Goal: Transaction & Acquisition: Purchase product/service

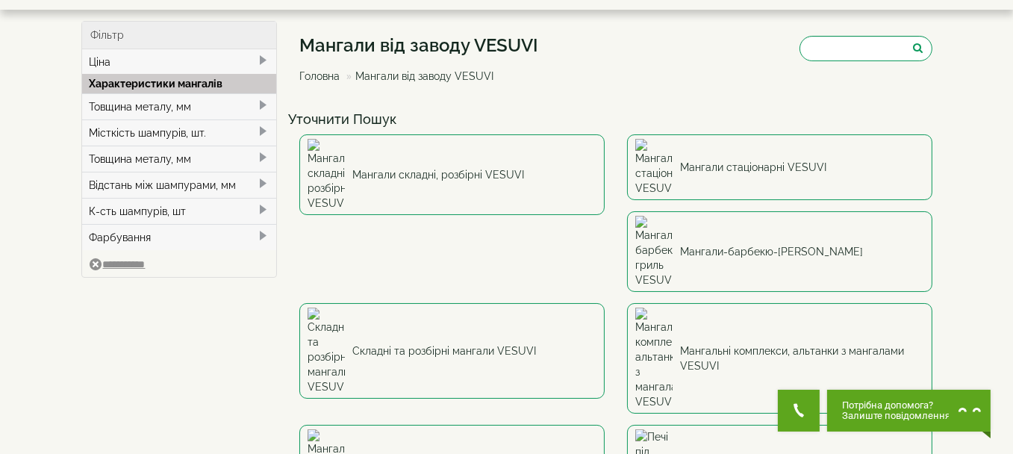
scroll to position [75, 0]
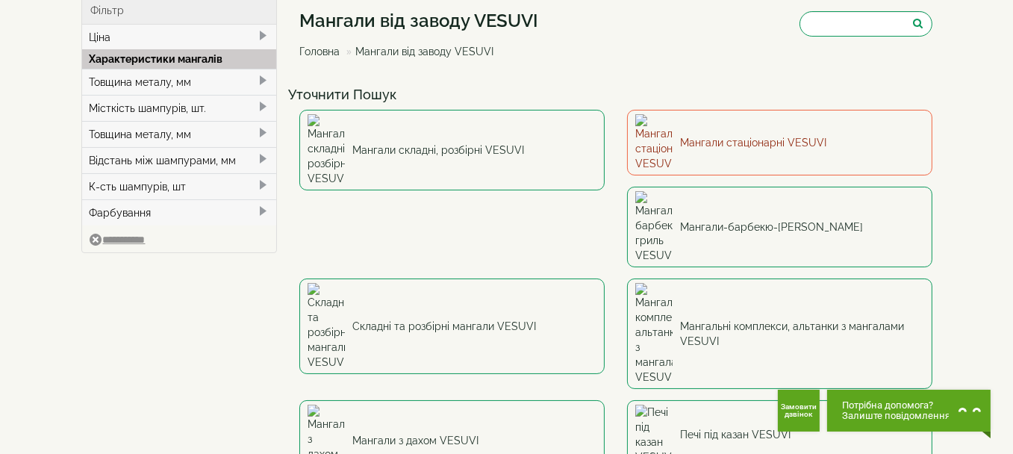
click at [711, 133] on link "Мангали стаціонарні VESUVI" at bounding box center [779, 143] width 305 height 66
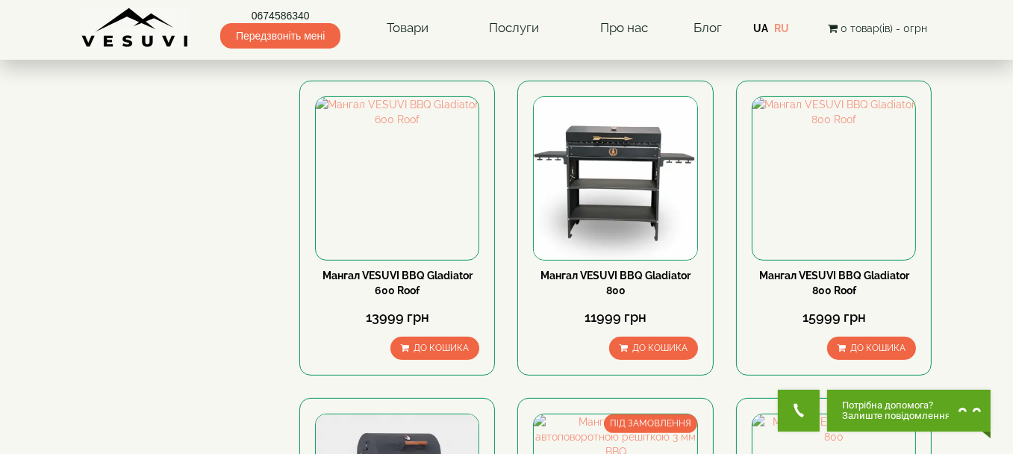
scroll to position [672, 0]
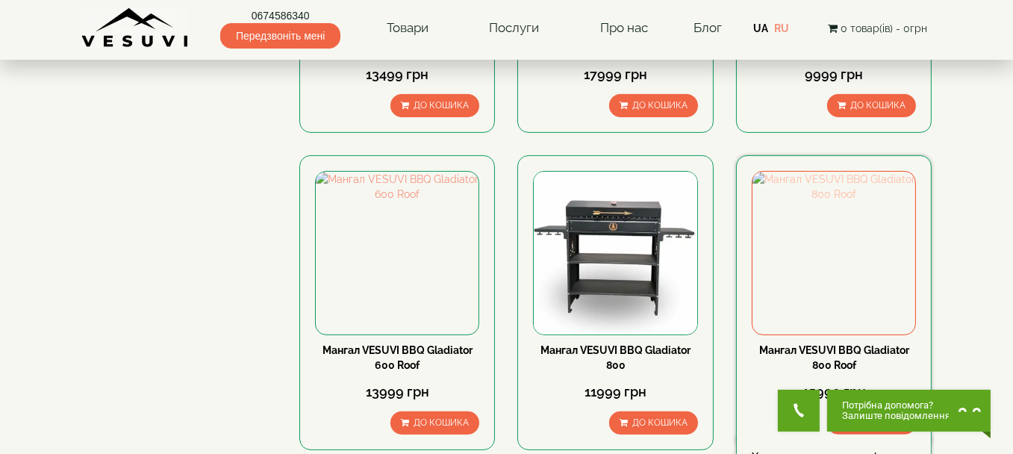
click at [825, 253] on img at bounding box center [833, 253] width 163 height 163
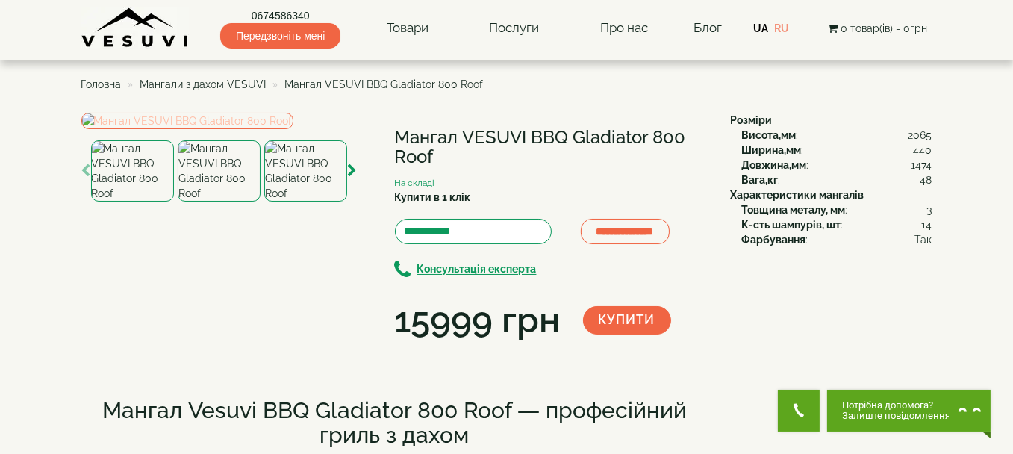
scroll to position [75, 0]
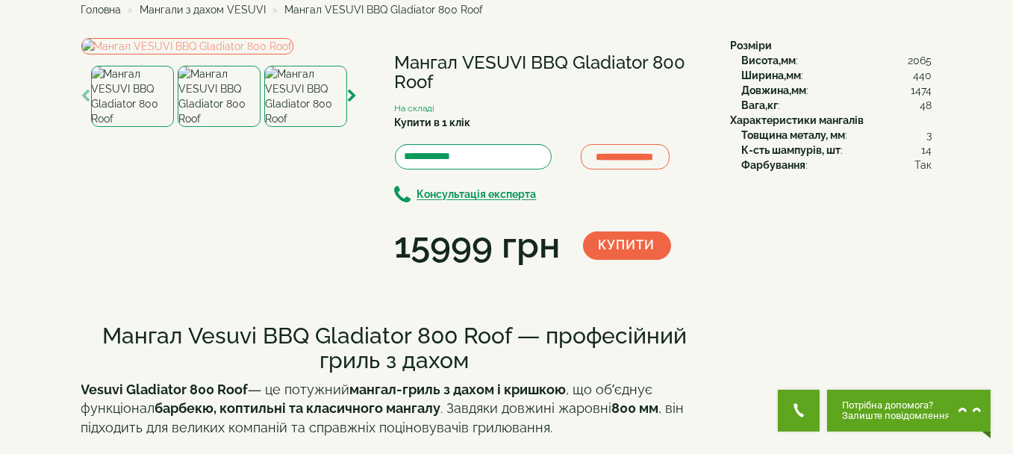
click at [219, 127] on img at bounding box center [219, 96] width 83 height 61
click at [308, 127] on img at bounding box center [305, 96] width 83 height 61
click at [293, 54] on img at bounding box center [187, 46] width 212 height 16
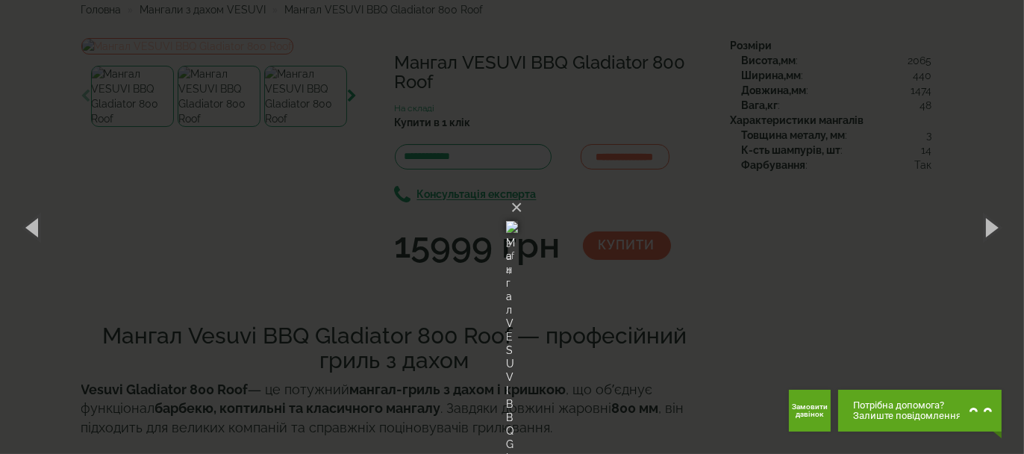
click at [307, 204] on div "× Мангал VESUVI BBQ Gladiator 800 Roof 3 of 4 Loading..." at bounding box center [512, 227] width 1024 height 454
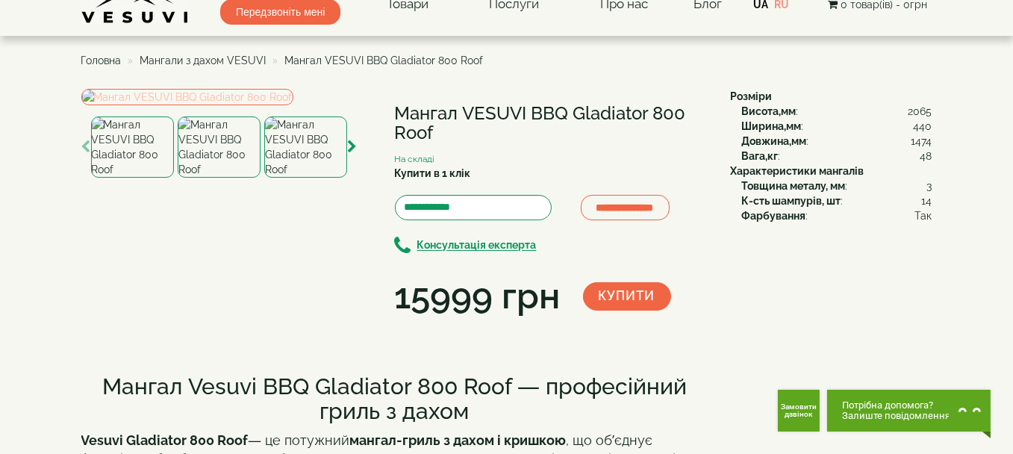
scroll to position [0, 0]
